Goal: Use online tool/utility: Utilize a website feature to perform a specific function

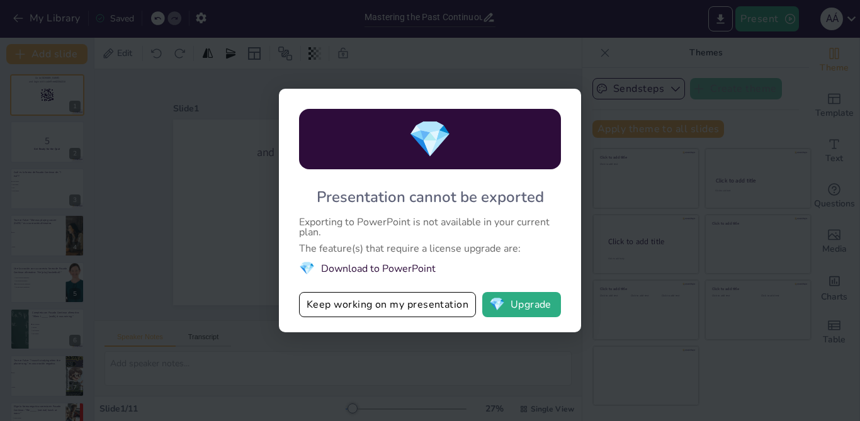
click at [381, 269] on li "💎 Download to PowerPoint" at bounding box center [430, 268] width 262 height 17
click at [301, 270] on span "💎" at bounding box center [307, 268] width 16 height 17
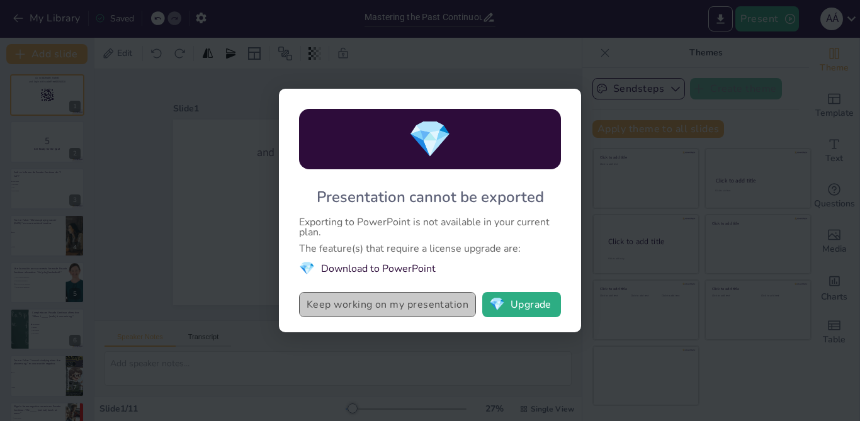
click at [368, 303] on button "Keep working on my presentation" at bounding box center [387, 304] width 177 height 25
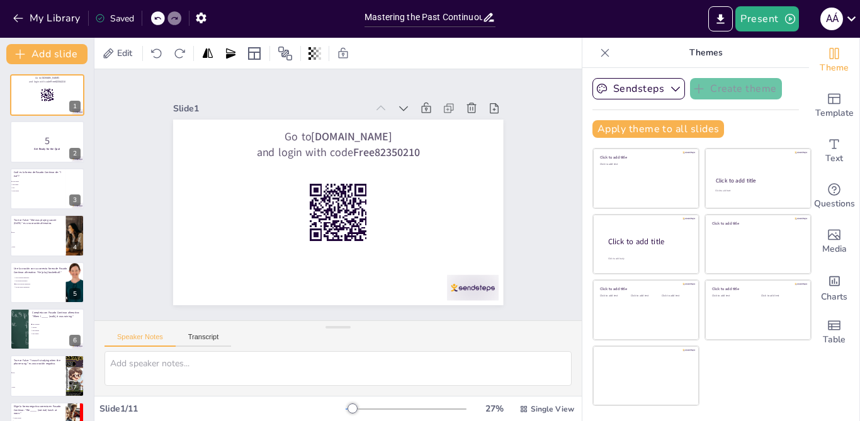
checkbox input "true"
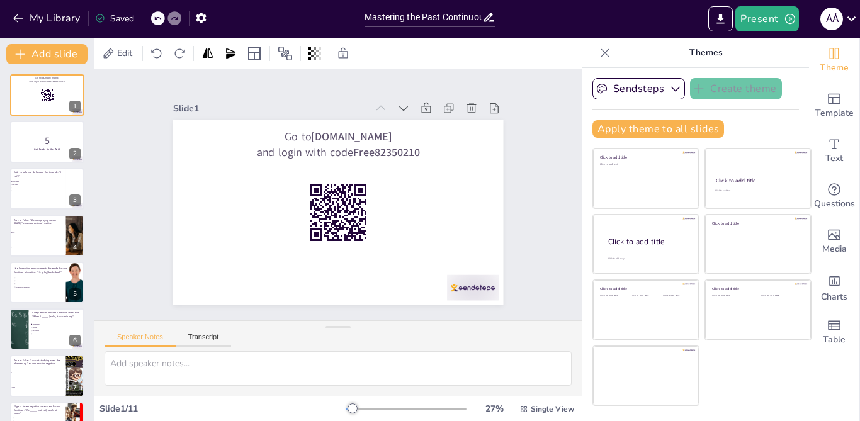
checkbox input "true"
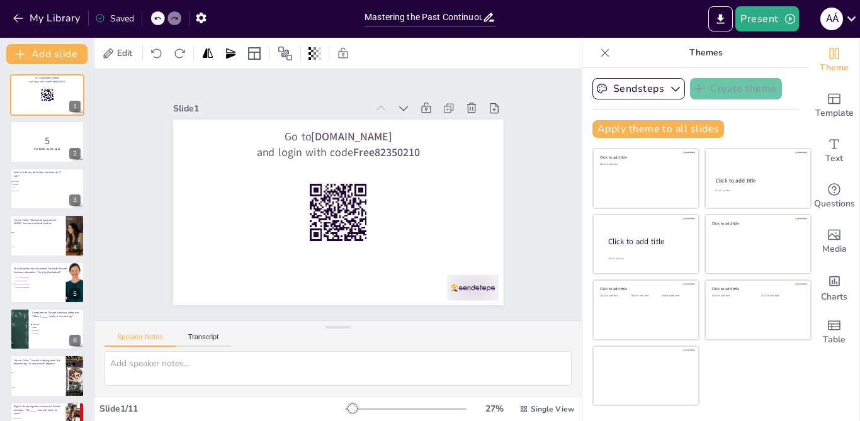
checkbox input "true"
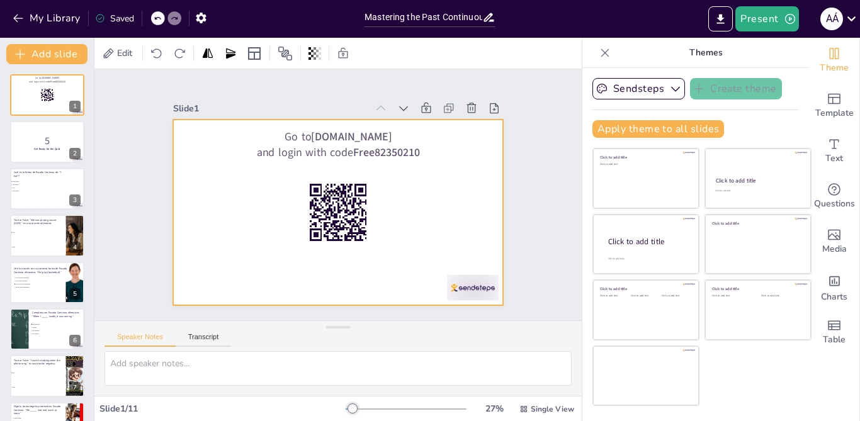
checkbox input "true"
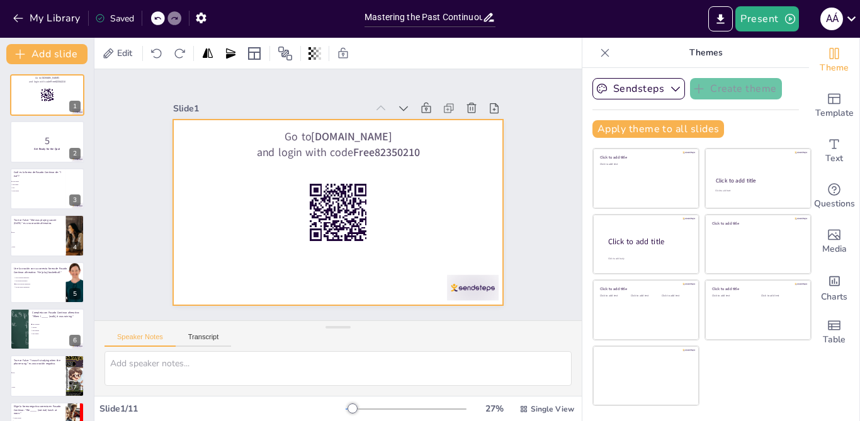
checkbox input "true"
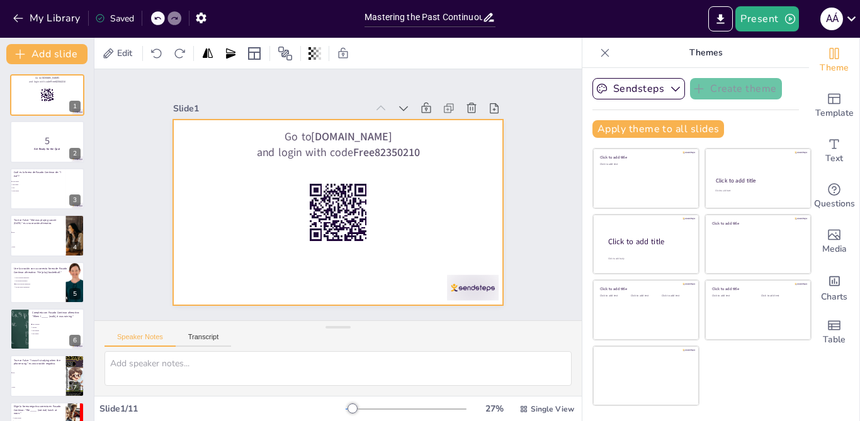
checkbox input "true"
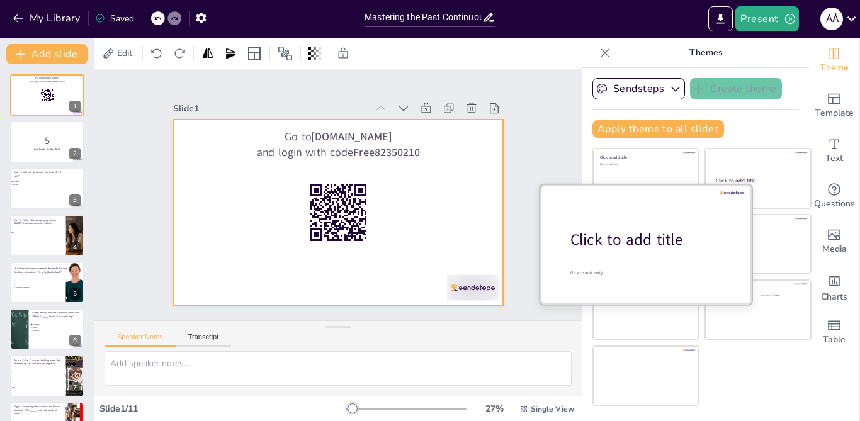
checkbox input "true"
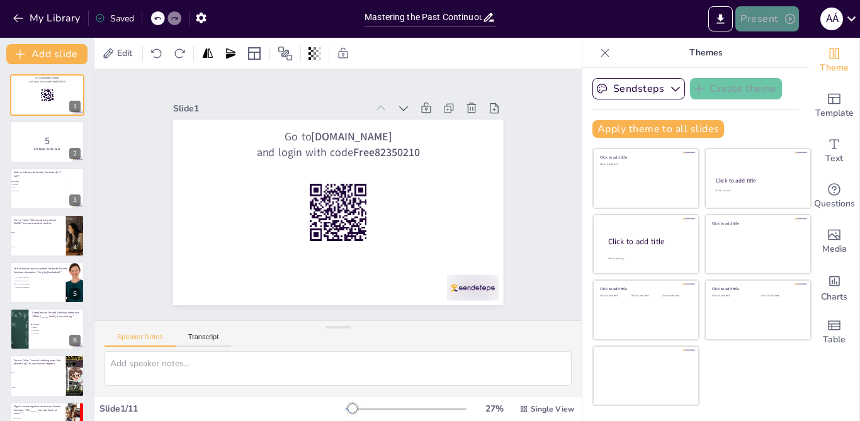
click at [743, 26] on button "Present" at bounding box center [766, 18] width 63 height 25
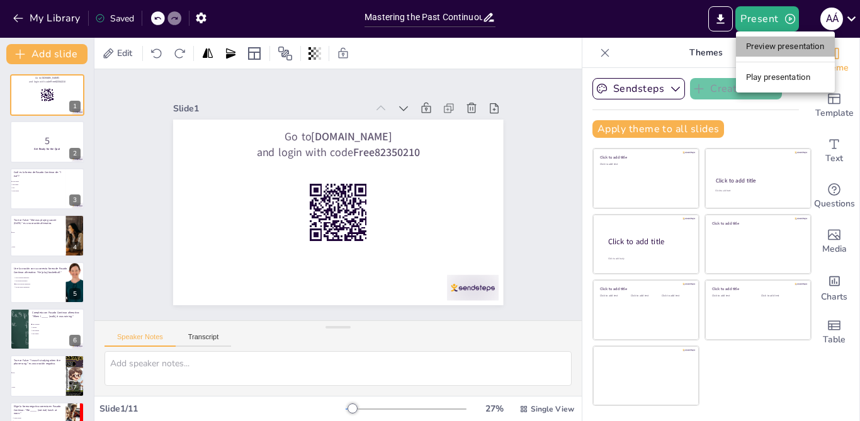
click at [748, 40] on li "Preview presentation" at bounding box center [785, 47] width 99 height 20
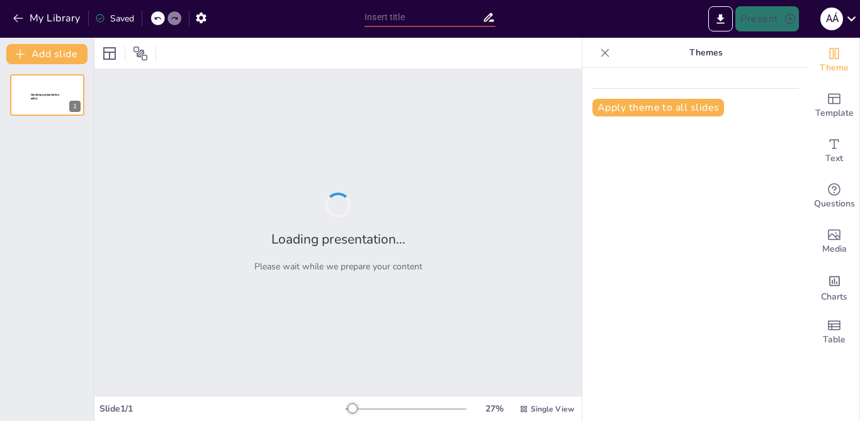
type input "Mastering the Past Continuous: Affirmative and Negative Forms Quiz"
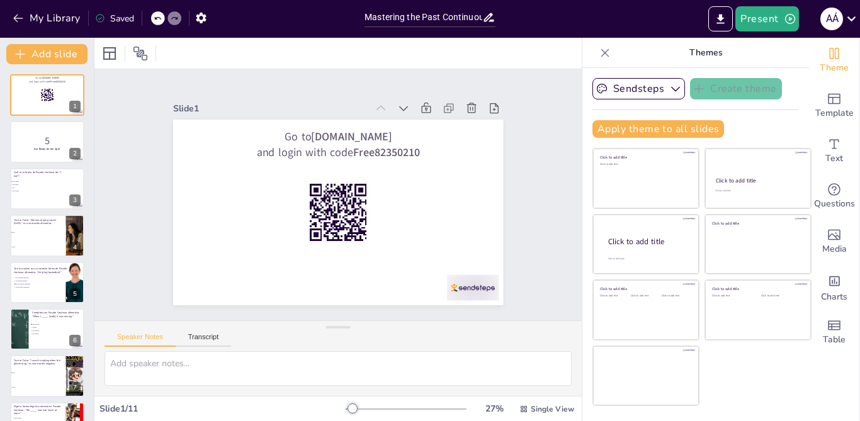
checkbox input "true"
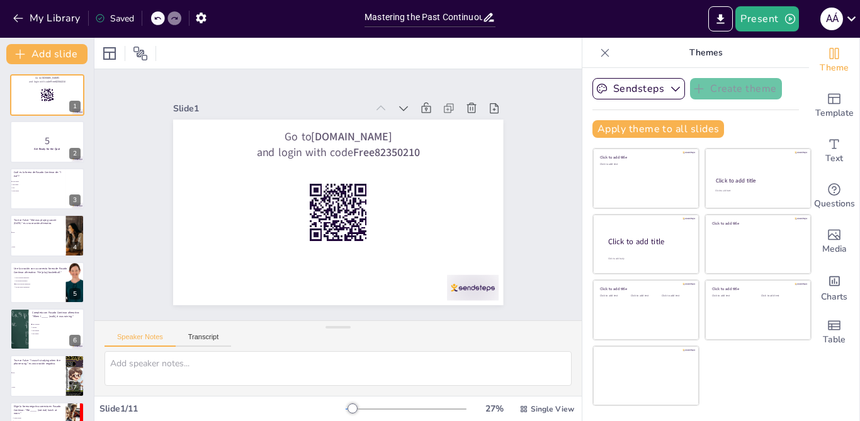
checkbox input "true"
